Goal: Browse casually

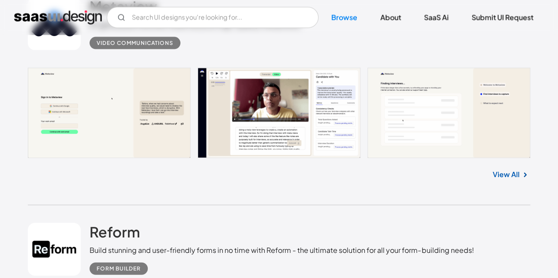
scroll to position [975, 0]
click at [516, 177] on link "View All" at bounding box center [506, 174] width 27 height 11
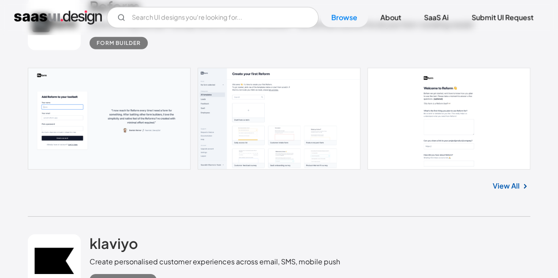
scroll to position [1201, 0]
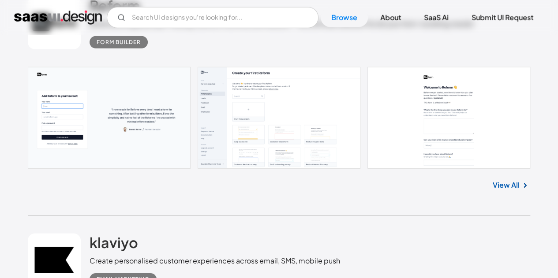
click at [270, 142] on link at bounding box center [279, 118] width 503 height 102
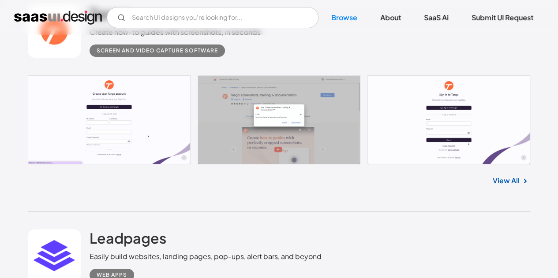
scroll to position [1616, 0]
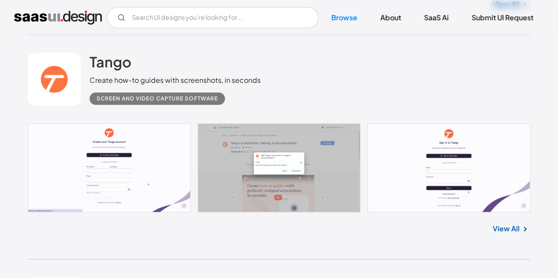
click at [518, 227] on link "View All" at bounding box center [506, 229] width 27 height 11
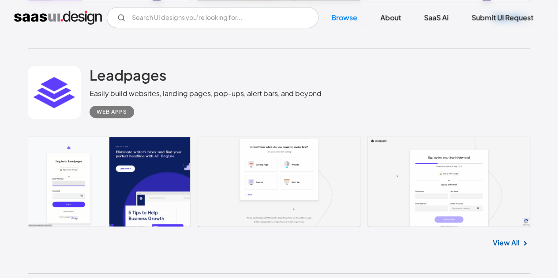
scroll to position [1827, 0]
click at [514, 244] on link "View All" at bounding box center [506, 243] width 27 height 11
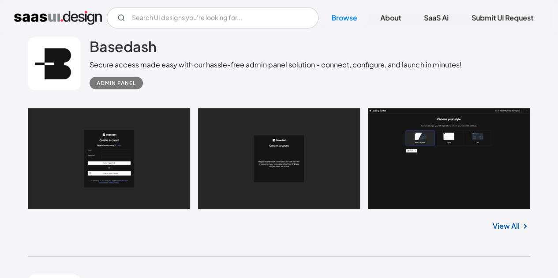
scroll to position [4156, 0]
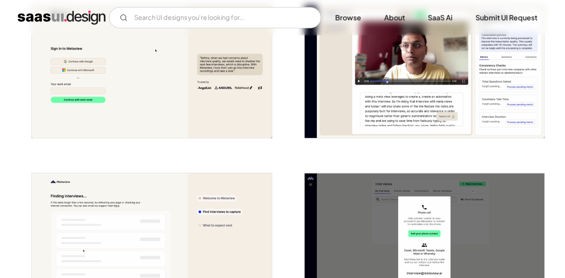
scroll to position [314, 0]
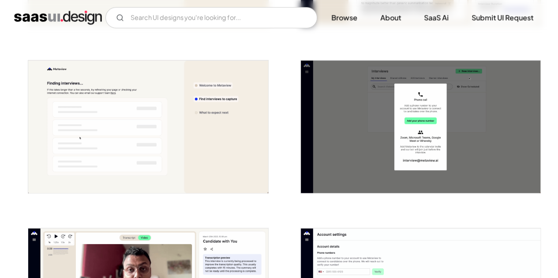
click at [195, 141] on img "open lightbox" at bounding box center [148, 126] width 240 height 133
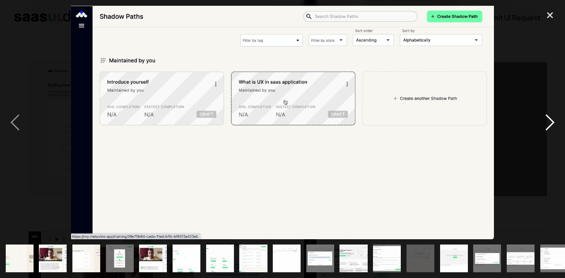
click at [553, 118] on div "next image" at bounding box center [550, 123] width 30 height 234
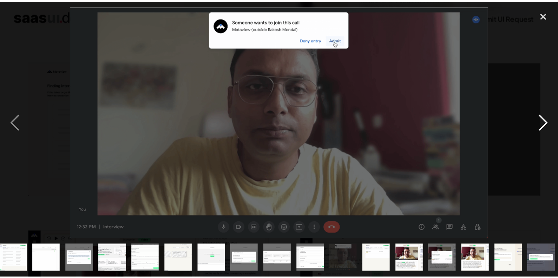
scroll to position [0, 243]
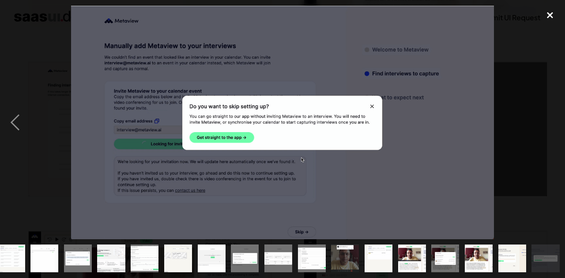
click at [553, 16] on div "close lightbox" at bounding box center [550, 15] width 30 height 19
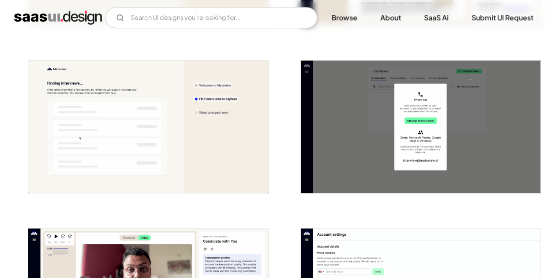
scroll to position [0, 0]
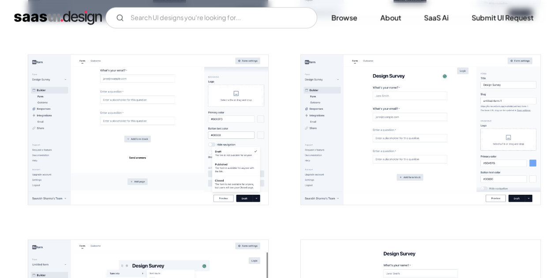
scroll to position [722, 0]
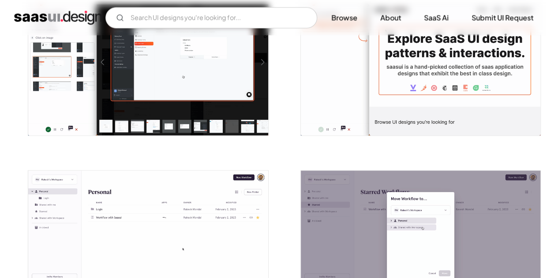
scroll to position [653, 0]
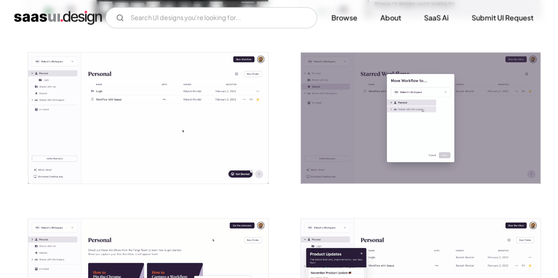
click at [137, 112] on img "open lightbox" at bounding box center [148, 118] width 240 height 131
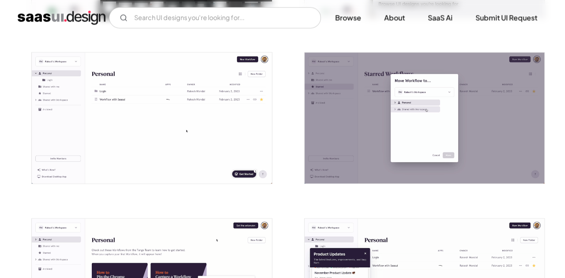
scroll to position [656, 0]
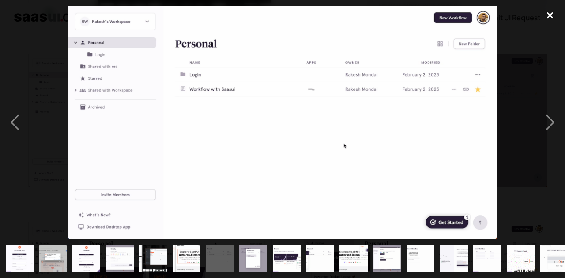
click at [545, 19] on div "close lightbox" at bounding box center [550, 15] width 30 height 19
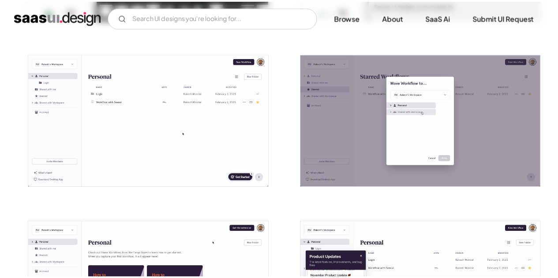
scroll to position [653, 0]
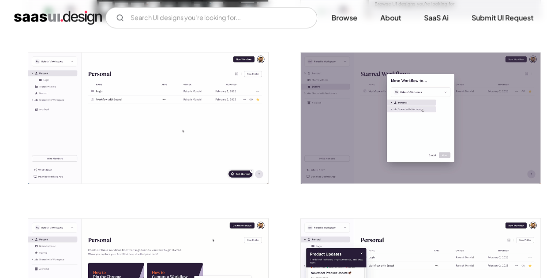
click at [61, 157] on img "open lightbox" at bounding box center [148, 118] width 240 height 131
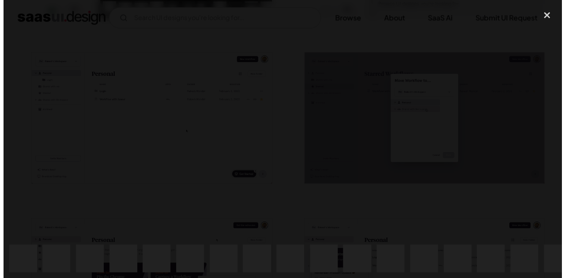
scroll to position [656, 0]
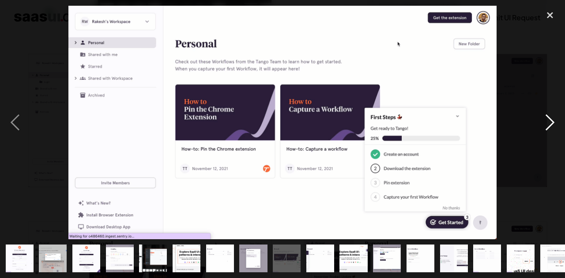
click at [545, 46] on div "next image" at bounding box center [550, 123] width 30 height 234
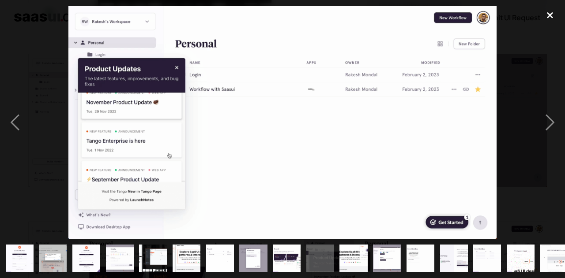
click at [553, 21] on div "close lightbox" at bounding box center [550, 15] width 30 height 19
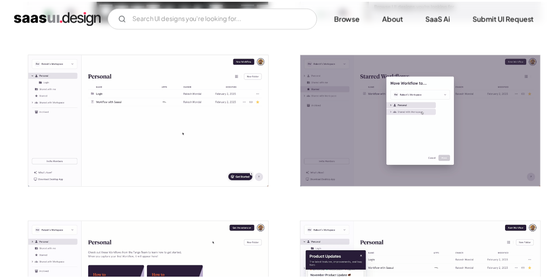
scroll to position [653, 0]
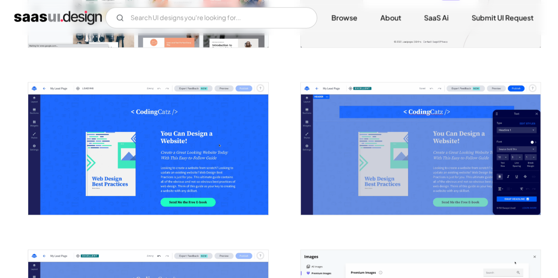
scroll to position [795, 0]
